Goal: Information Seeking & Learning: Learn about a topic

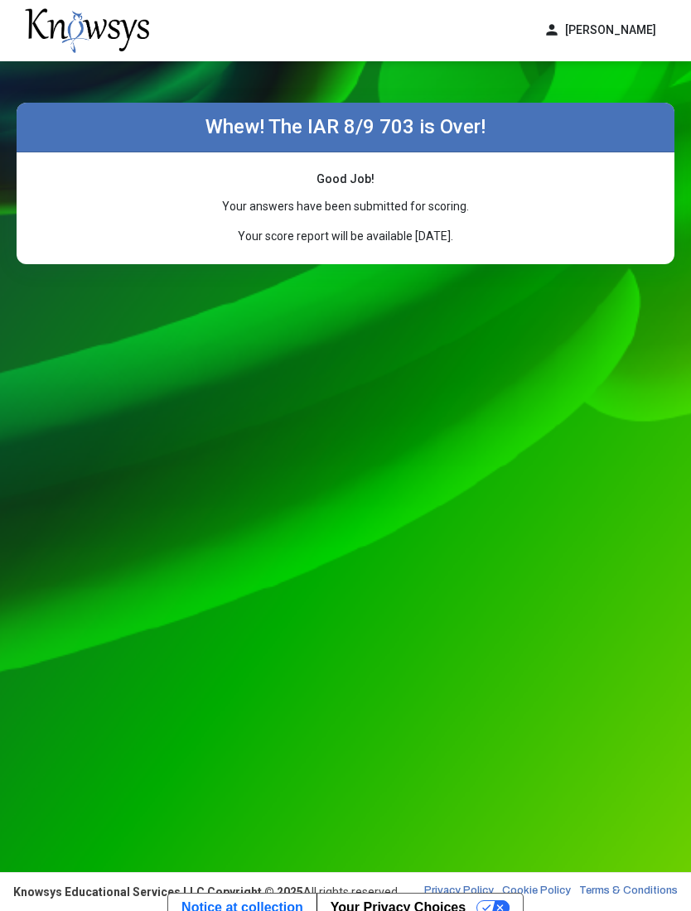
click at [70, 28] on img at bounding box center [87, 30] width 124 height 45
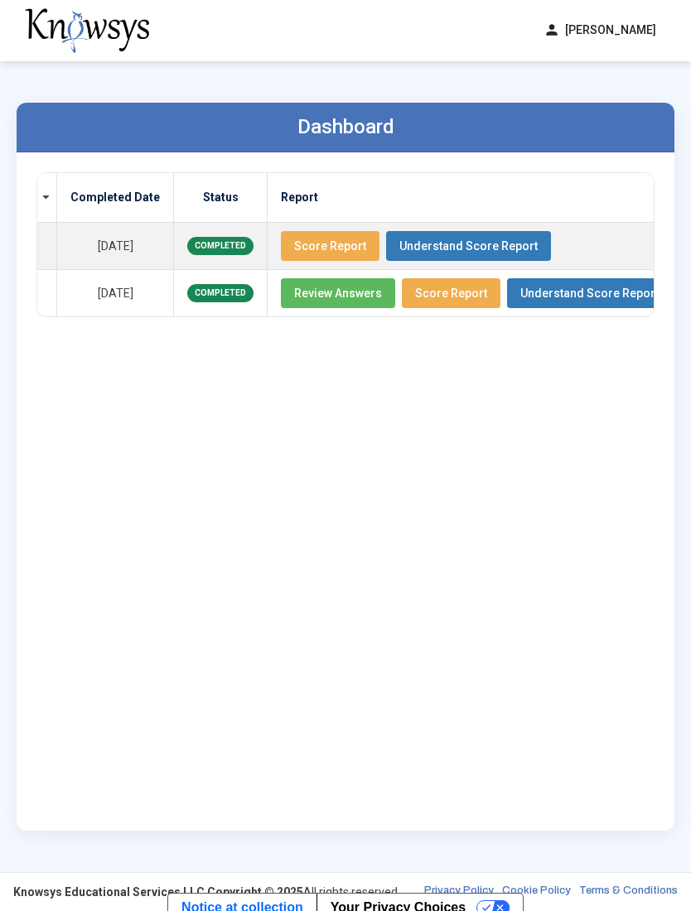
scroll to position [0, 226]
click at [295, 239] on span "Score Report" at bounding box center [331, 245] width 72 height 13
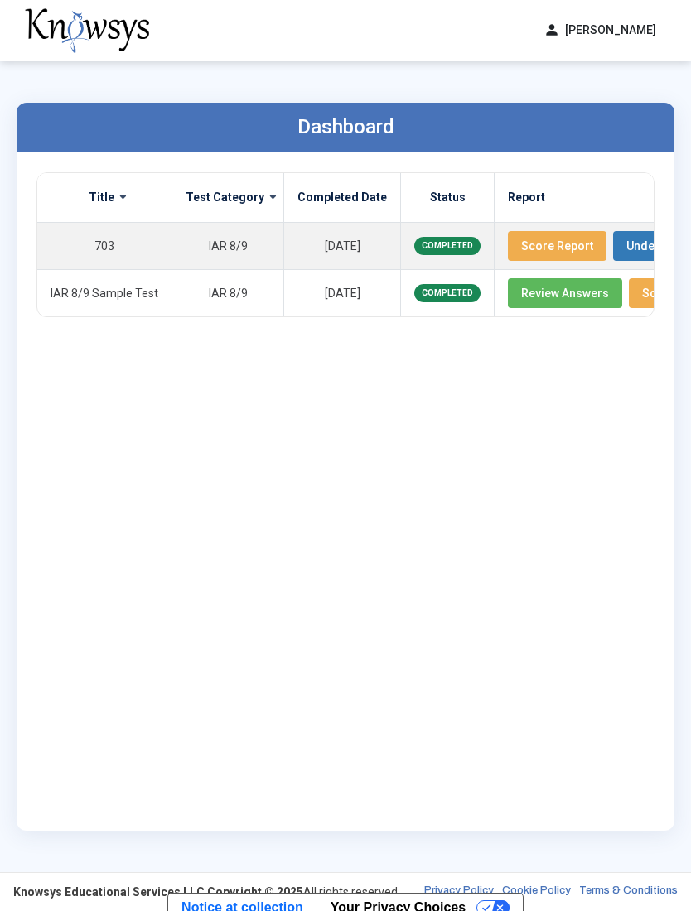
click at [508, 306] on button "Review Answers" at bounding box center [565, 293] width 114 height 30
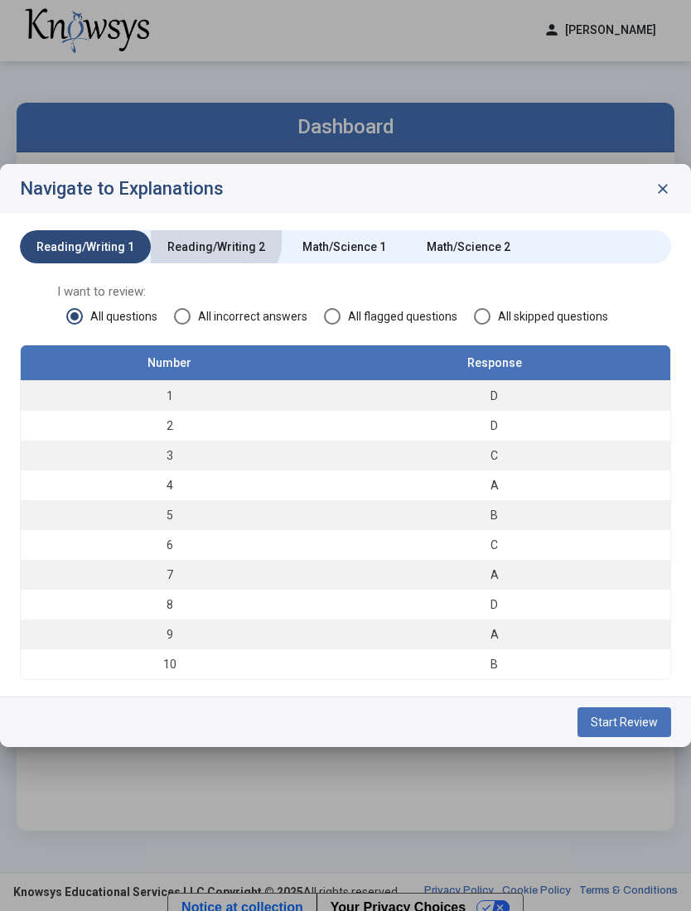
click at [209, 235] on div "Reading/Writing 2" at bounding box center [216, 246] width 131 height 33
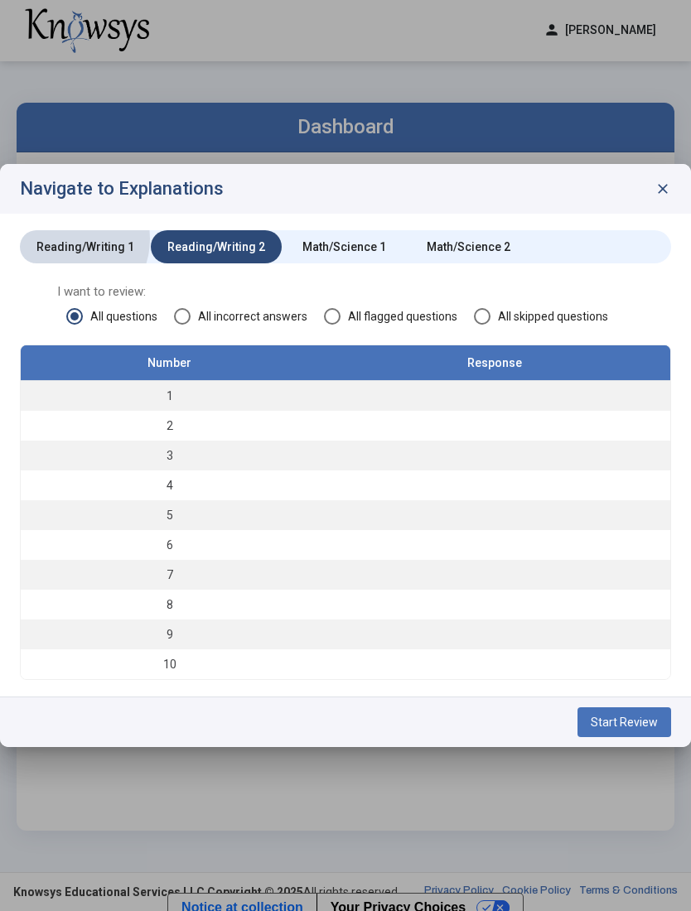
click at [69, 239] on div "Reading/Writing 1" at bounding box center [85, 246] width 98 height 17
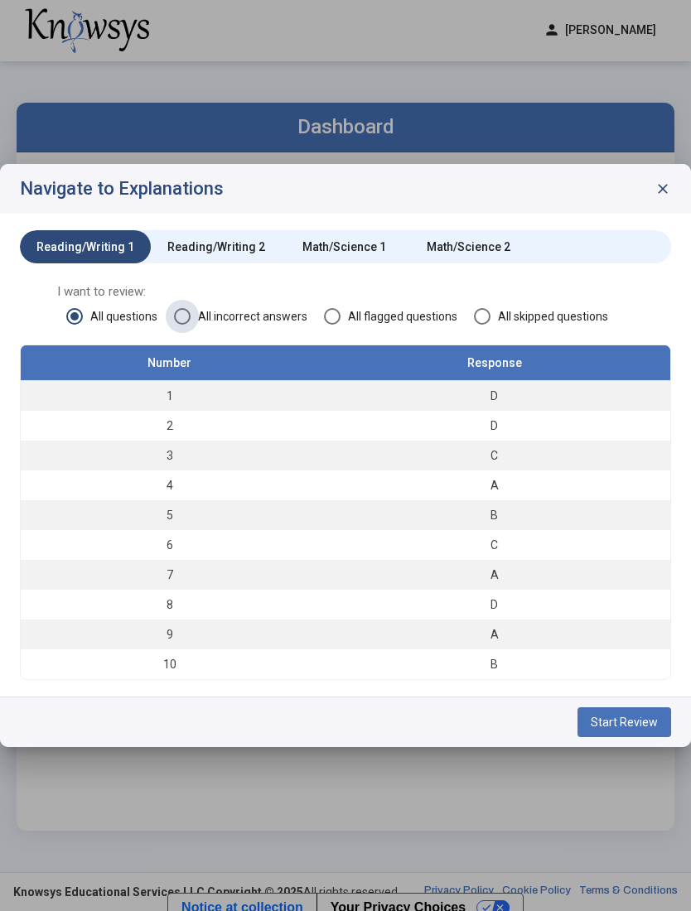
click at [190, 313] on span at bounding box center [182, 316] width 17 height 17
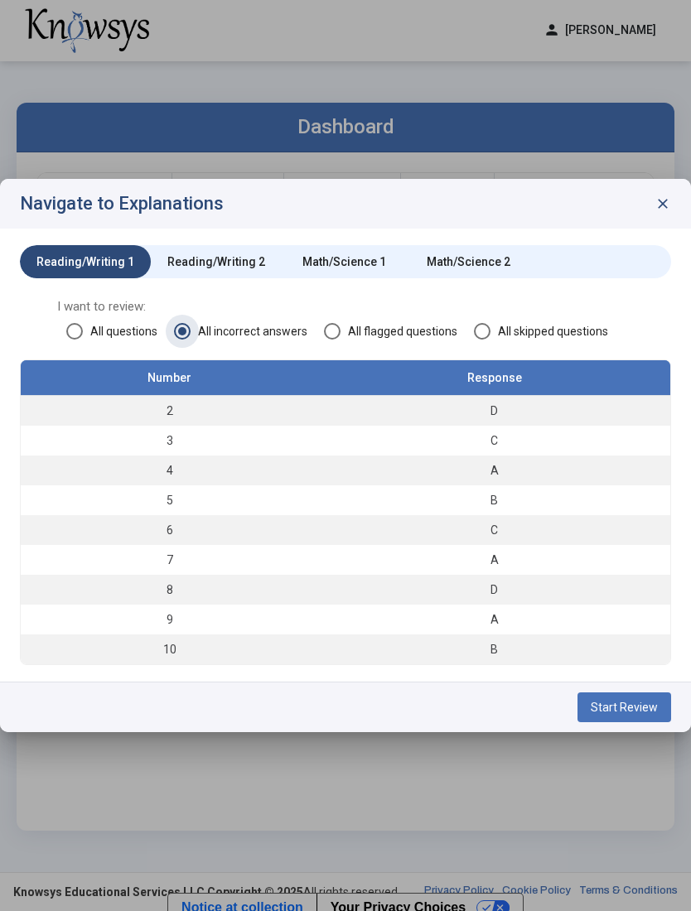
click at [325, 337] on span at bounding box center [332, 331] width 17 height 17
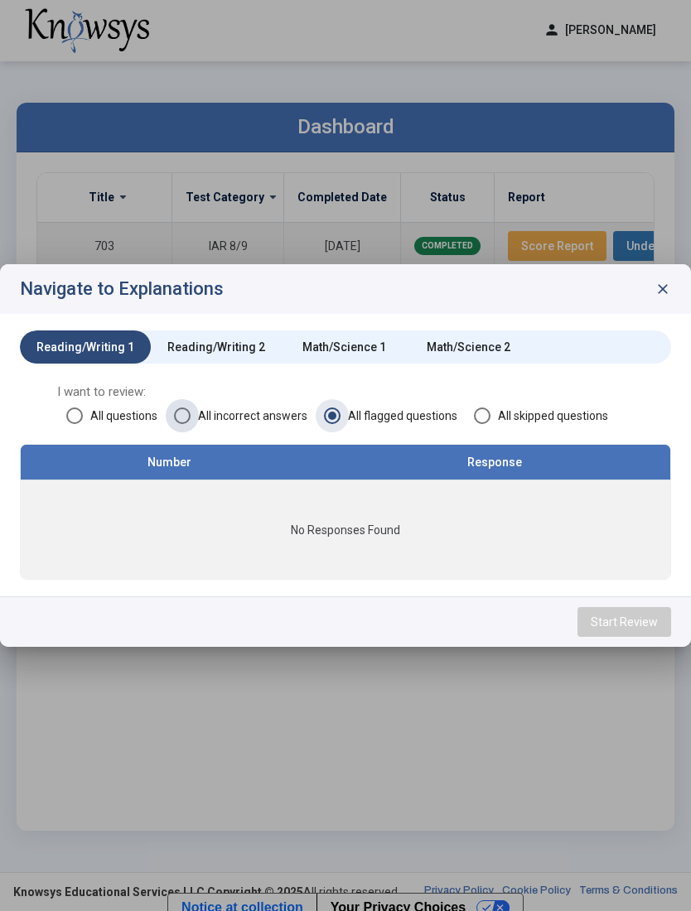
click at [194, 407] on span "All incorrect answers" at bounding box center [248, 415] width 117 height 17
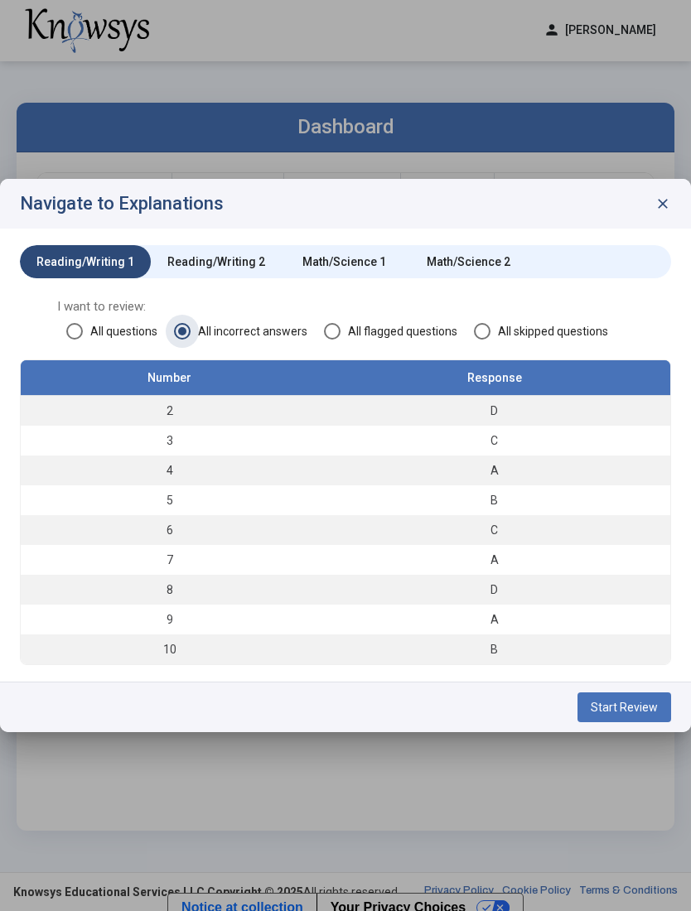
click at [70, 333] on span at bounding box center [74, 331] width 17 height 17
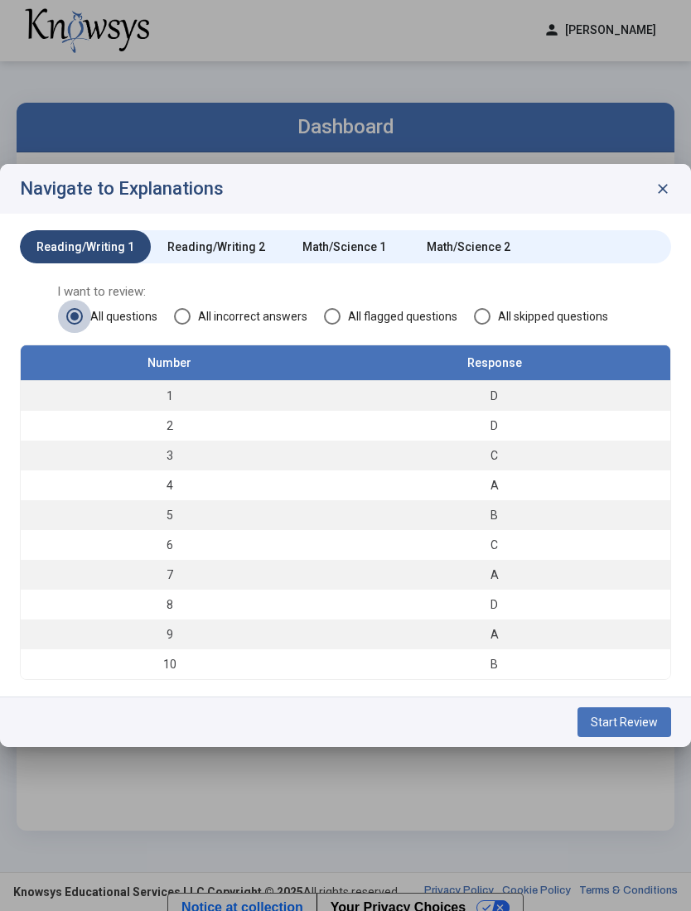
click at [73, 317] on span at bounding box center [74, 316] width 8 height 8
click at [76, 309] on span at bounding box center [74, 316] width 17 height 17
click at [82, 316] on span at bounding box center [74, 316] width 17 height 17
click at [342, 299] on span "I want to review:" at bounding box center [345, 291] width 576 height 17
click at [323, 299] on span "I want to review:" at bounding box center [345, 291] width 576 height 17
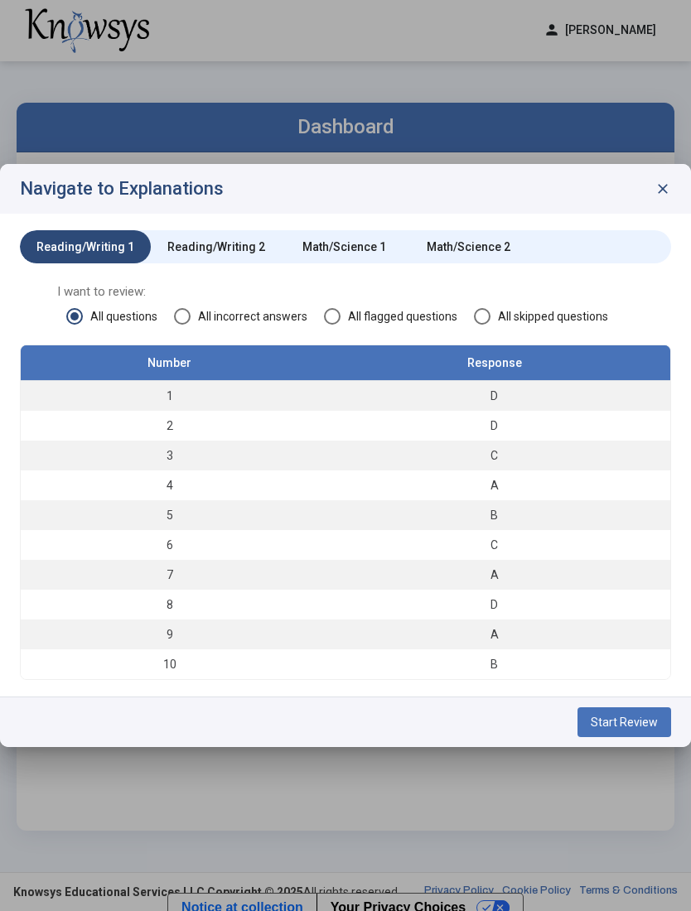
click at [324, 309] on span at bounding box center [332, 316] width 17 height 17
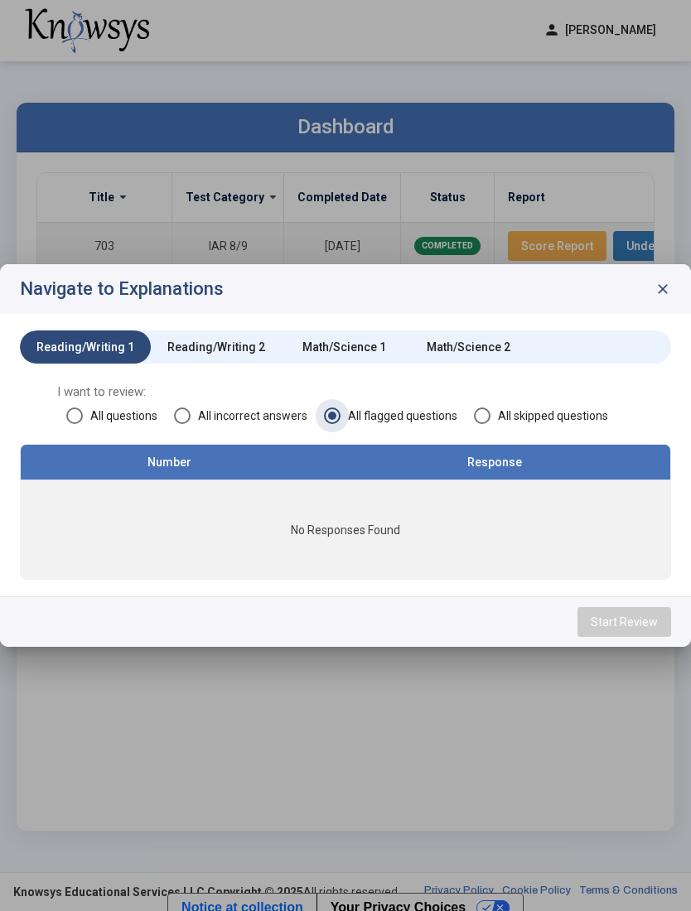
click at [474, 416] on span at bounding box center [482, 415] width 17 height 17
click at [324, 344] on div "Math/Science 1" at bounding box center [344, 347] width 84 height 17
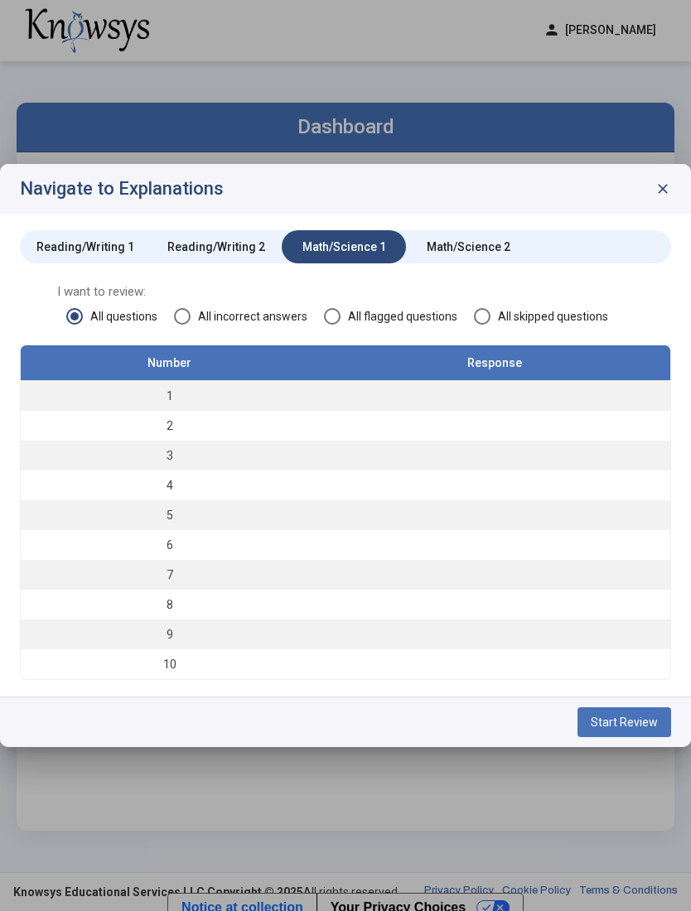
click at [206, 324] on span "All incorrect answers" at bounding box center [248, 316] width 117 height 17
click at [181, 318] on span at bounding box center [182, 316] width 8 height 8
click at [327, 317] on span at bounding box center [332, 316] width 17 height 17
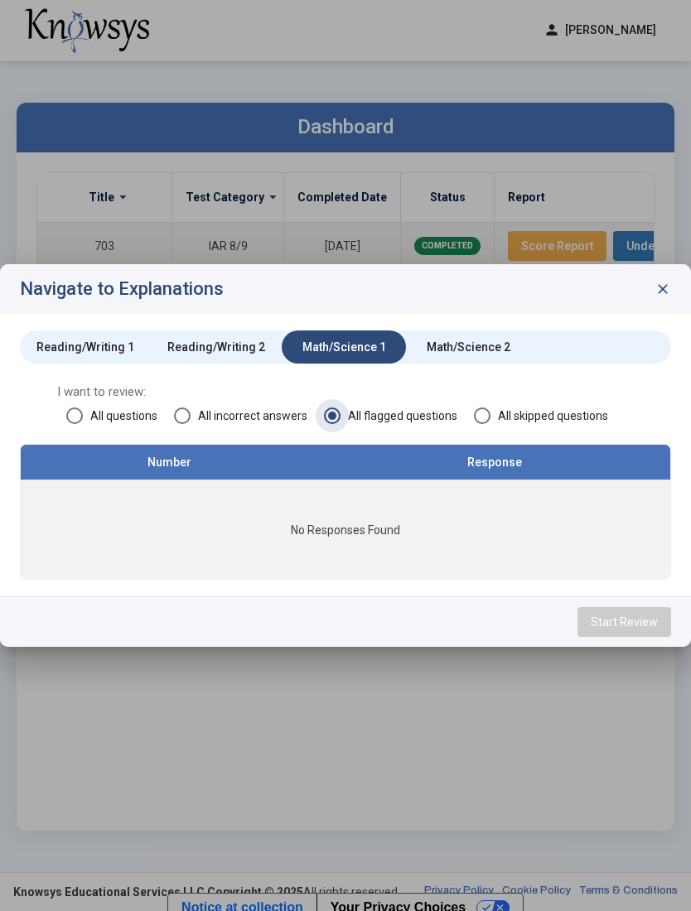
click at [475, 407] on span at bounding box center [482, 415] width 17 height 17
click at [438, 332] on div "Math/Science 2" at bounding box center [468, 346] width 124 height 33
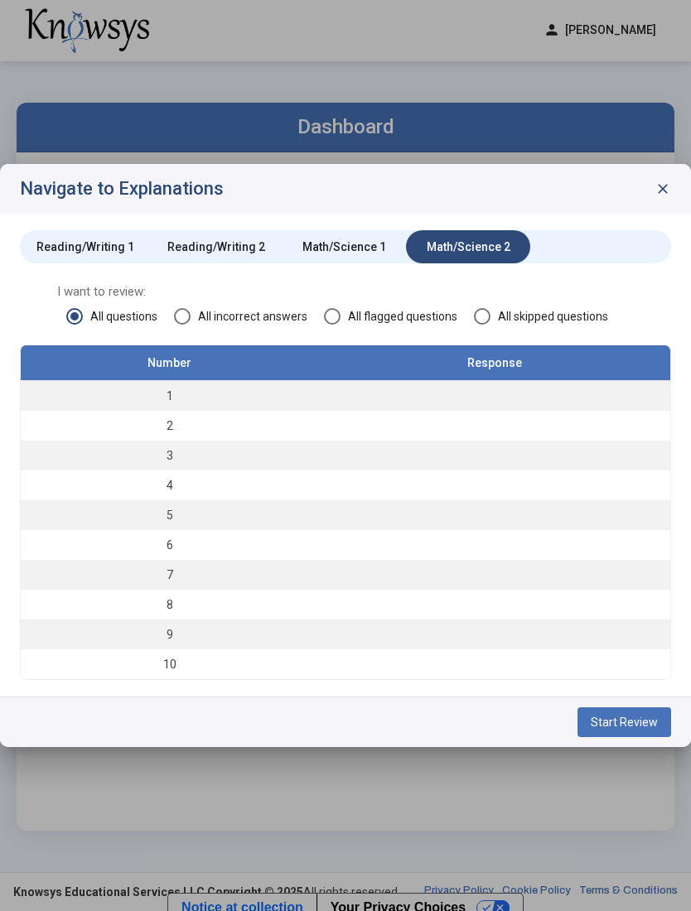
click at [195, 308] on span "All incorrect answers" at bounding box center [248, 316] width 117 height 17
click at [196, 249] on div "Reading/Writing 2" at bounding box center [216, 246] width 98 height 17
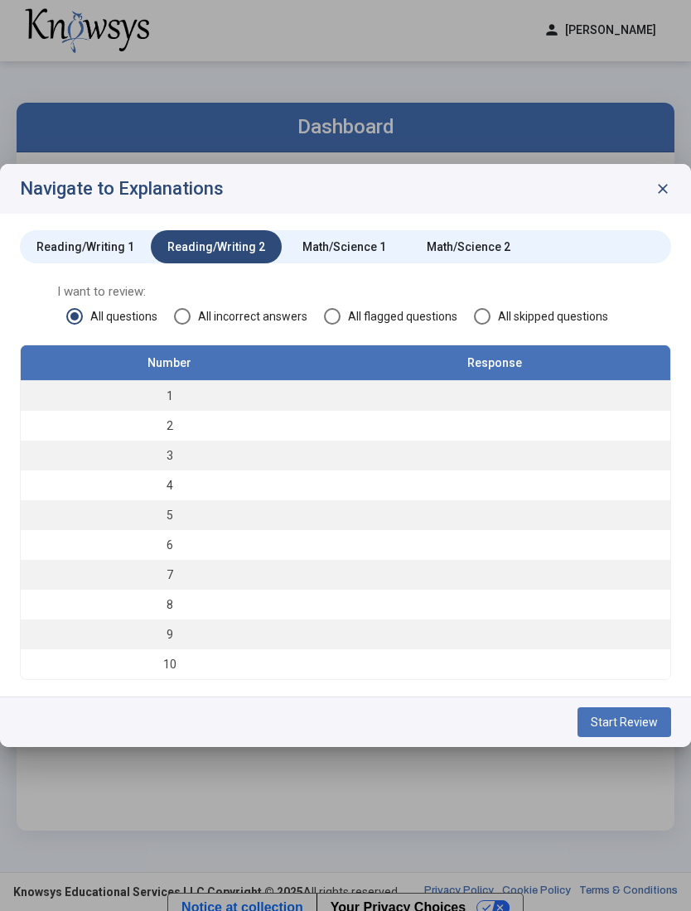
click at [199, 308] on span "All incorrect answers" at bounding box center [248, 316] width 117 height 17
click at [350, 308] on span "All flagged questions" at bounding box center [398, 316] width 117 height 17
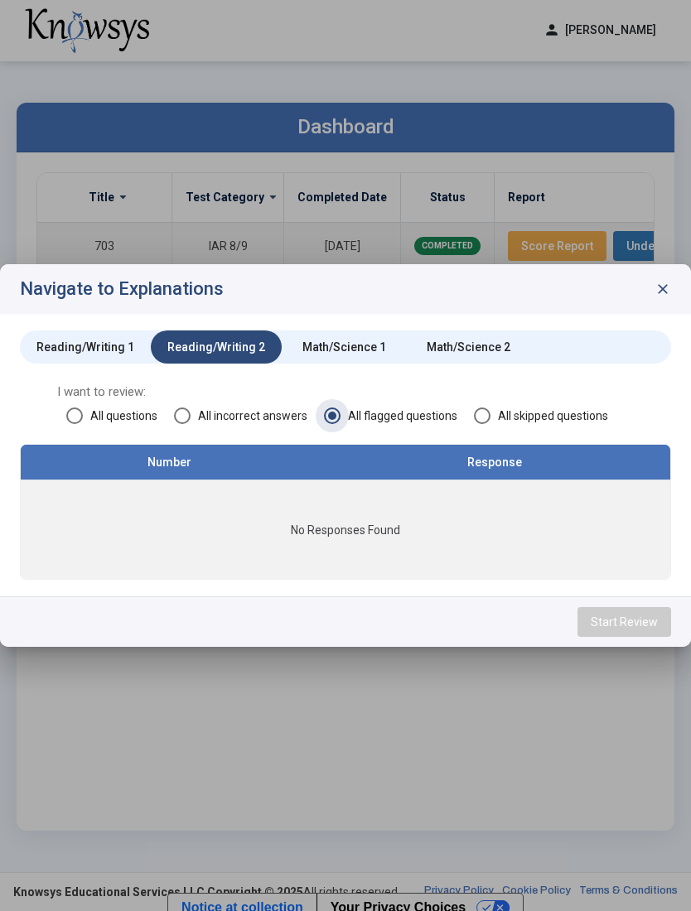
click at [142, 163] on div at bounding box center [345, 455] width 691 height 911
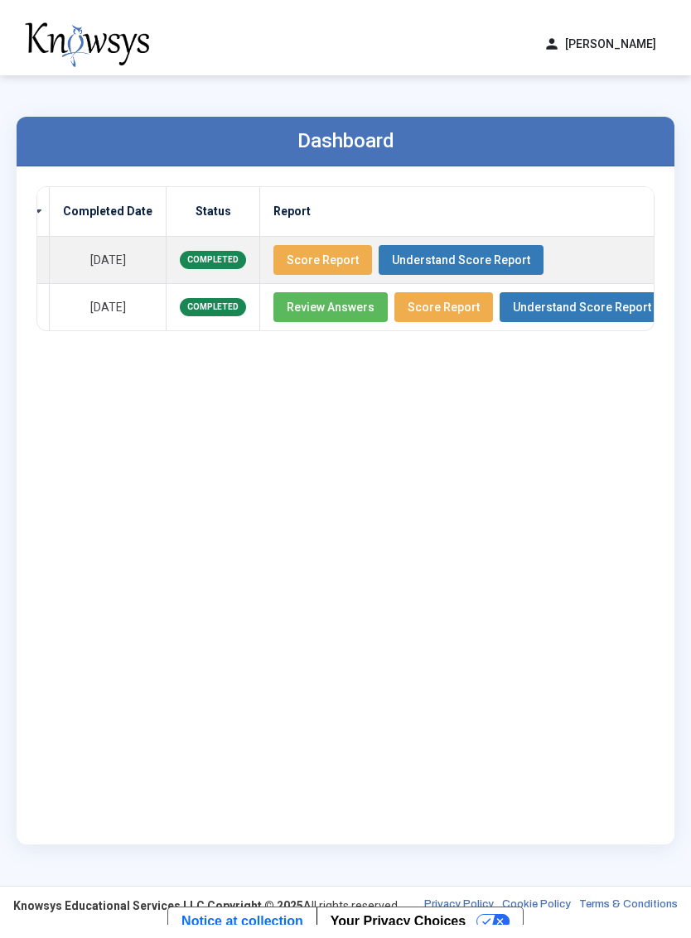
scroll to position [0, 226]
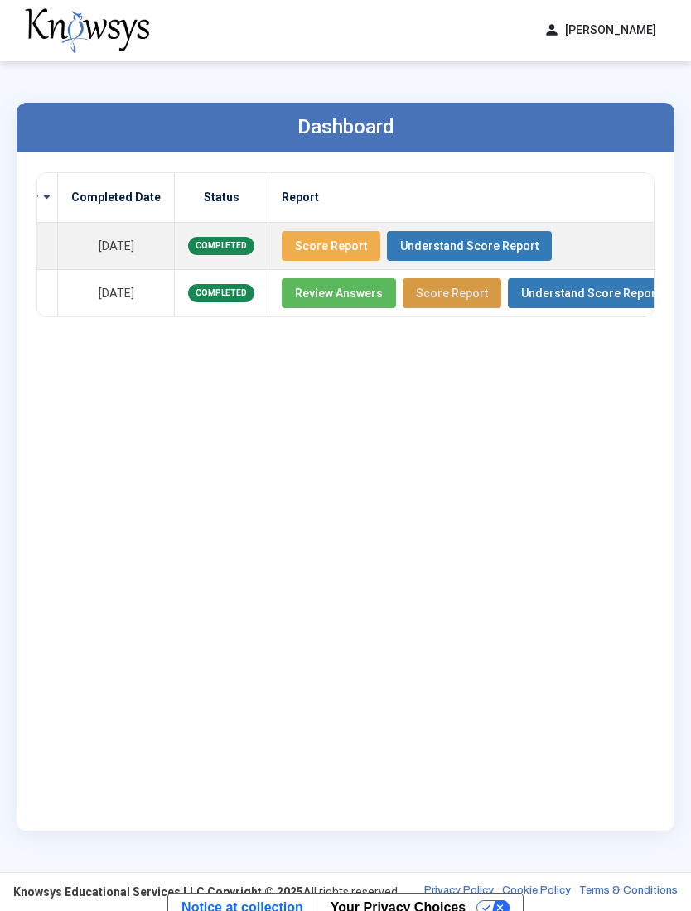
click at [426, 292] on span "Score Report" at bounding box center [452, 293] width 72 height 13
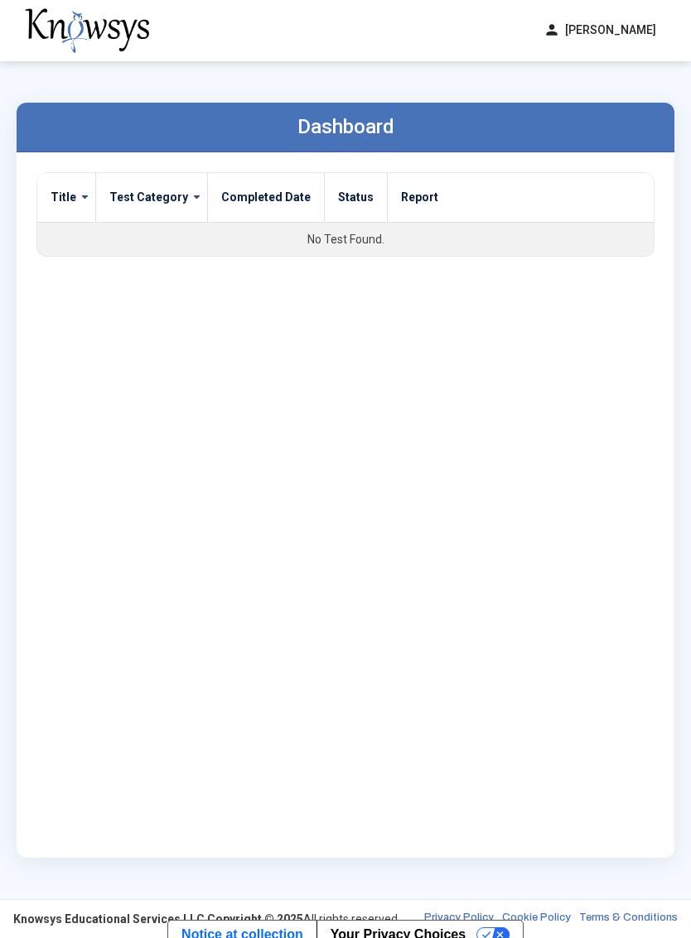
click at [96, 47] on img at bounding box center [87, 30] width 124 height 45
click at [101, 34] on img at bounding box center [87, 30] width 124 height 45
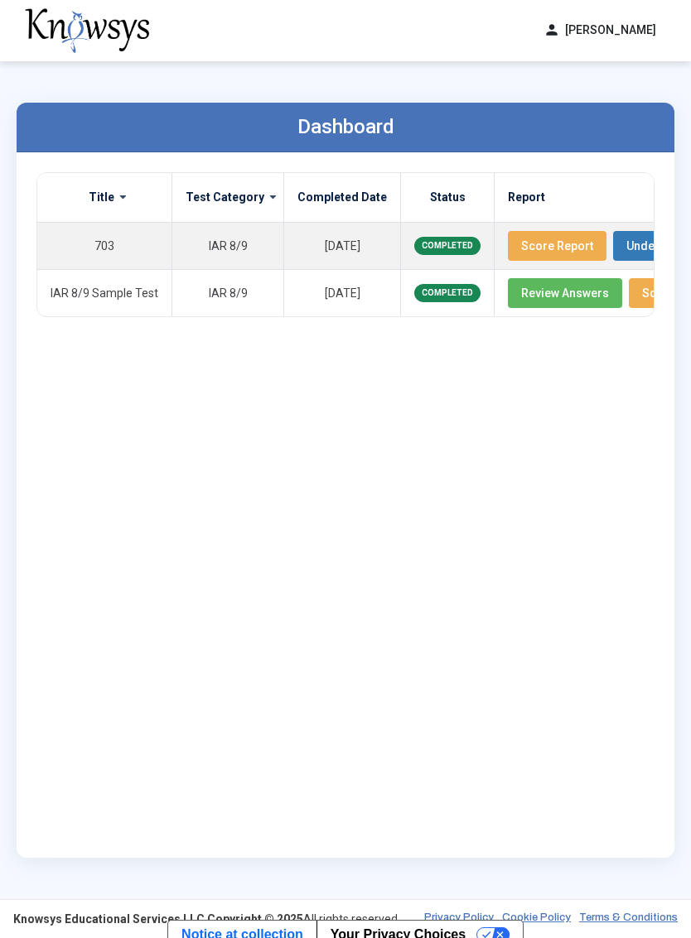
click at [544, 247] on span "Score Report" at bounding box center [557, 245] width 72 height 13
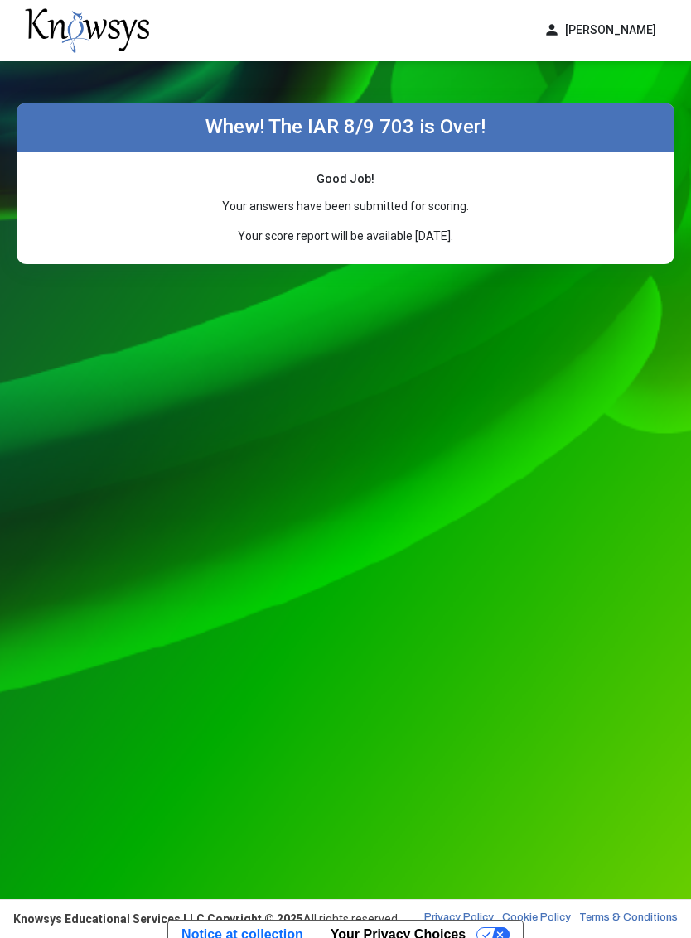
click at [643, 23] on button "person [PERSON_NAME]" at bounding box center [599, 30] width 132 height 27
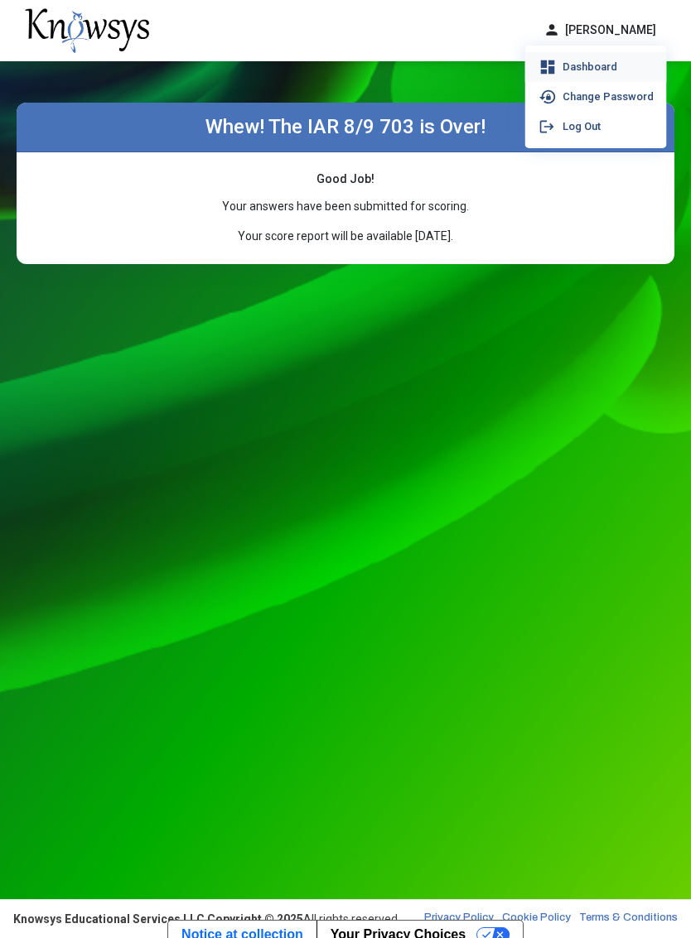
click at [628, 56] on li "dashboard Dashboard" at bounding box center [596, 67] width 142 height 30
